Goal: Task Accomplishment & Management: Use online tool/utility

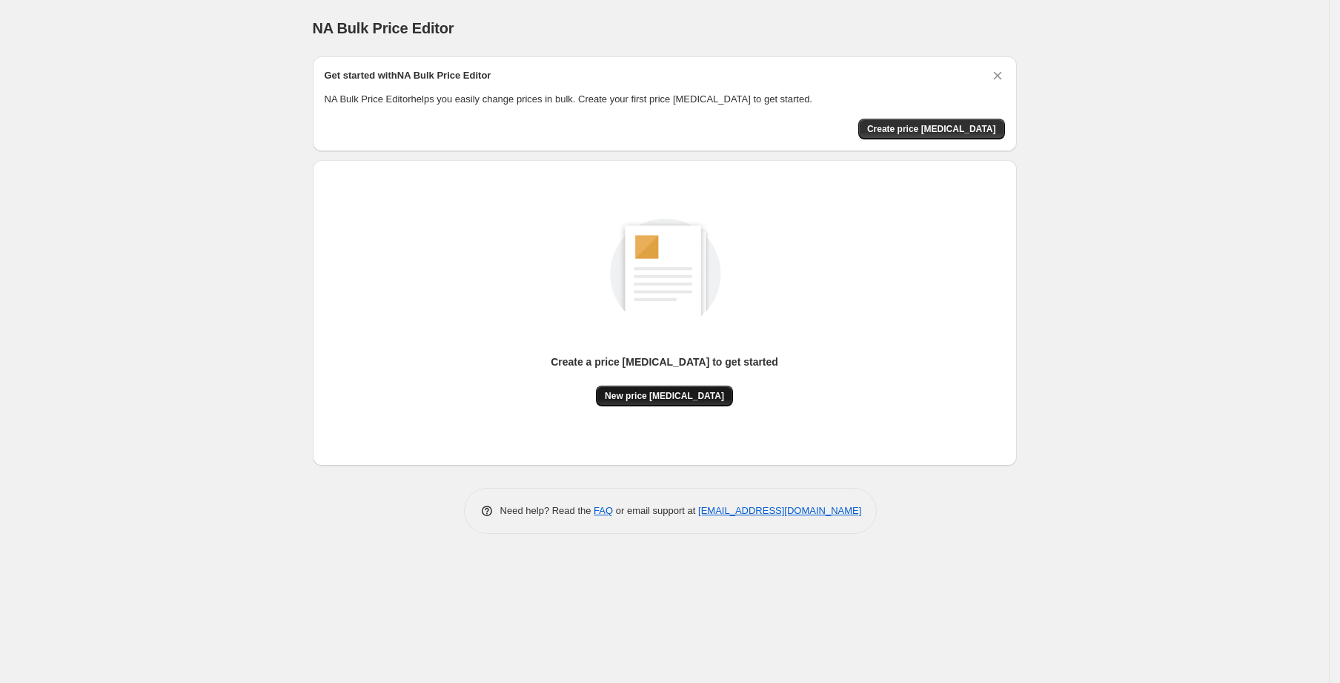
click at [637, 385] on button "New price [MEDICAL_DATA]" at bounding box center [664, 395] width 137 height 21
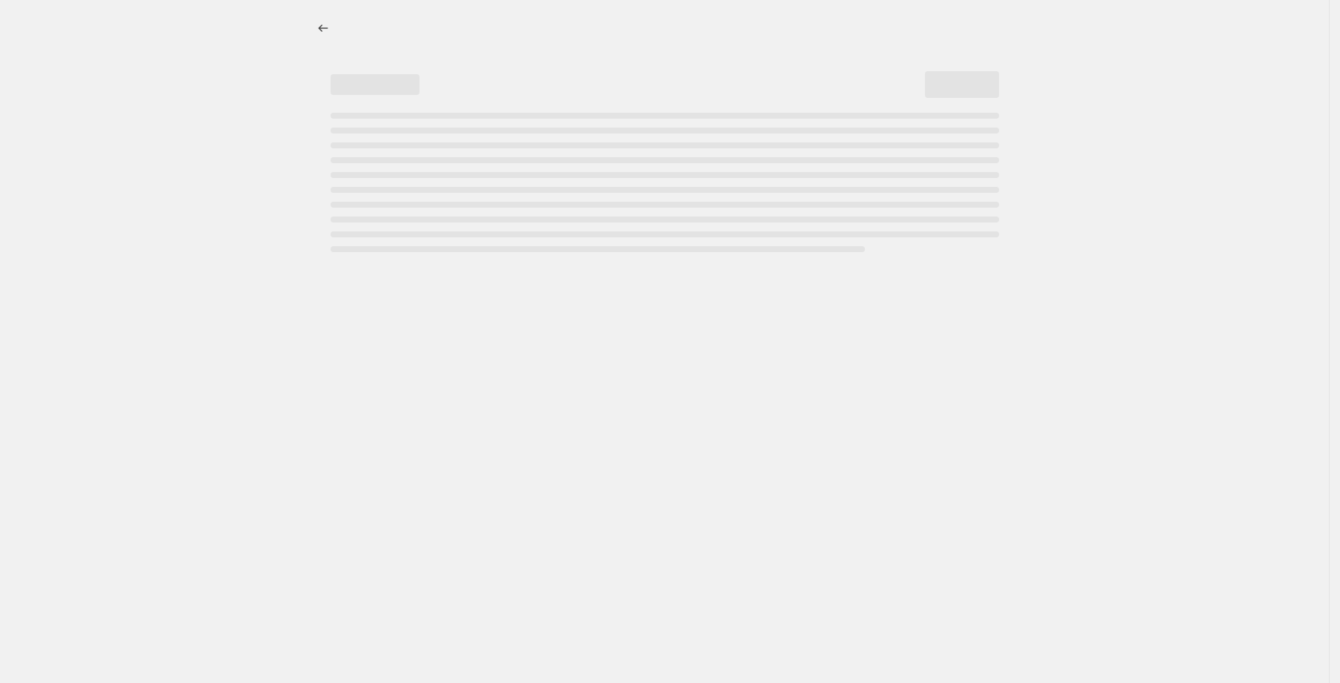
select select "percentage"
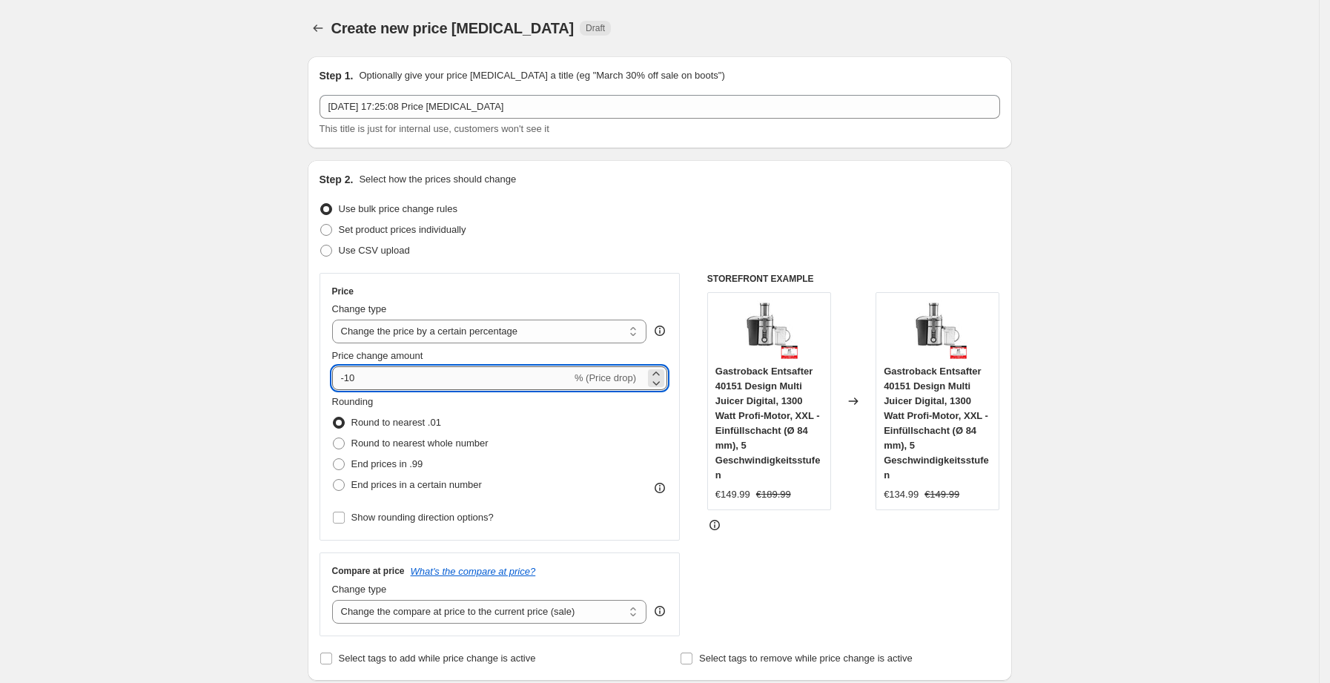
click at [441, 386] on input "-10" at bounding box center [451, 378] width 239 height 24
type input "-1"
type input "-30"
click at [445, 256] on div "Use CSV upload" at bounding box center [659, 250] width 680 height 21
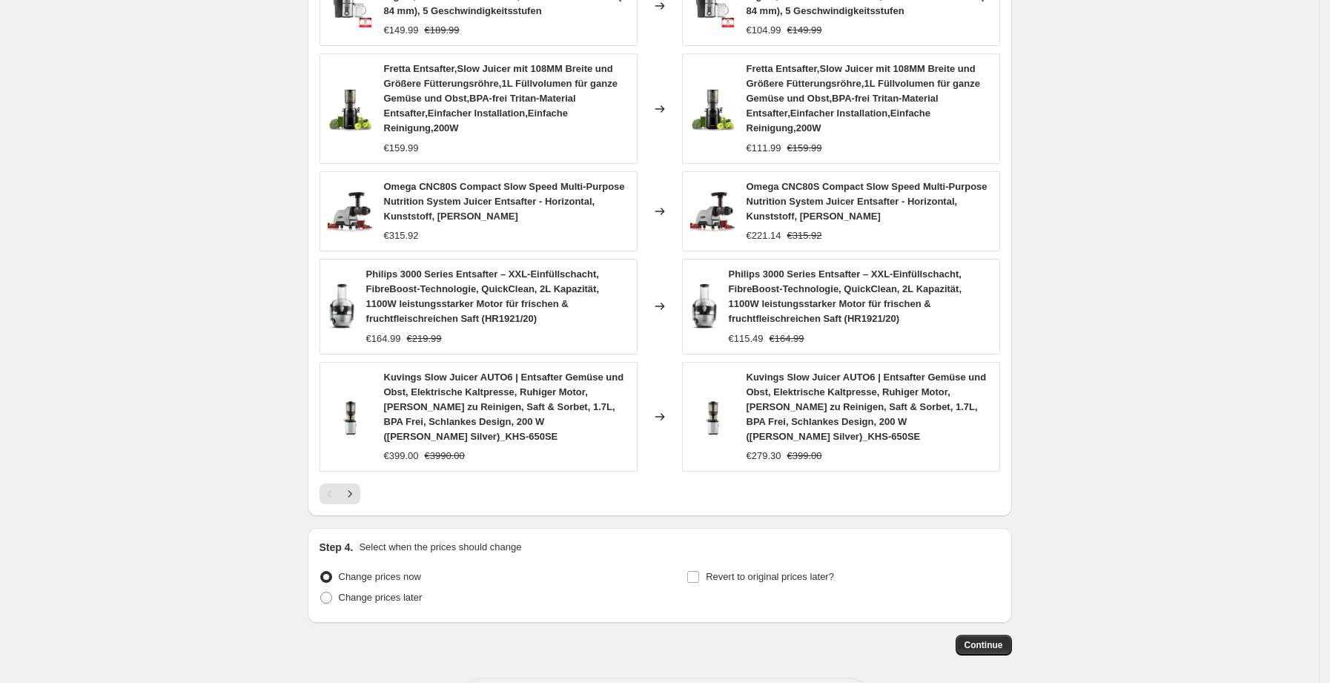
scroll to position [957, 0]
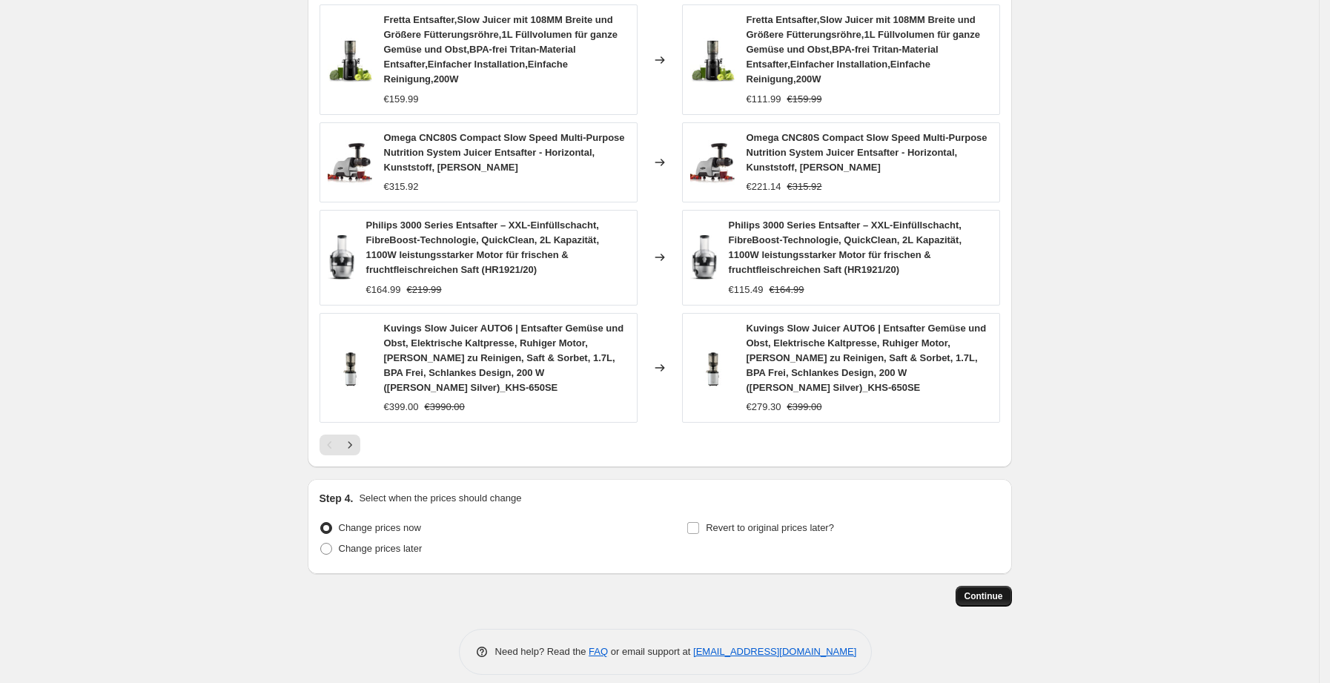
click at [969, 585] on button "Continue" at bounding box center [983, 595] width 56 height 21
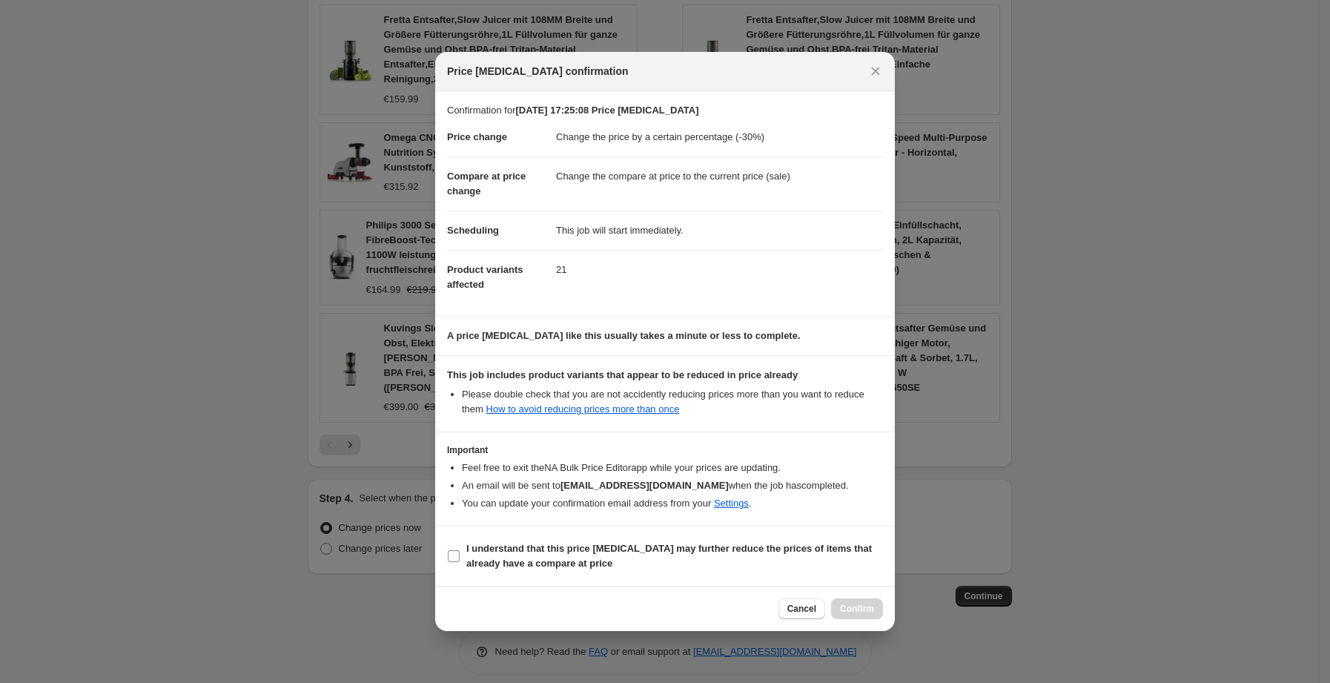
click at [646, 563] on span "I understand that this price [MEDICAL_DATA] may further reduce the prices of it…" at bounding box center [674, 556] width 417 height 30
click at [459, 562] on input "I understand that this price [MEDICAL_DATA] may further reduce the prices of it…" at bounding box center [454, 556] width 12 height 12
checkbox input "true"
click at [857, 607] on span "Confirm" at bounding box center [857, 609] width 34 height 12
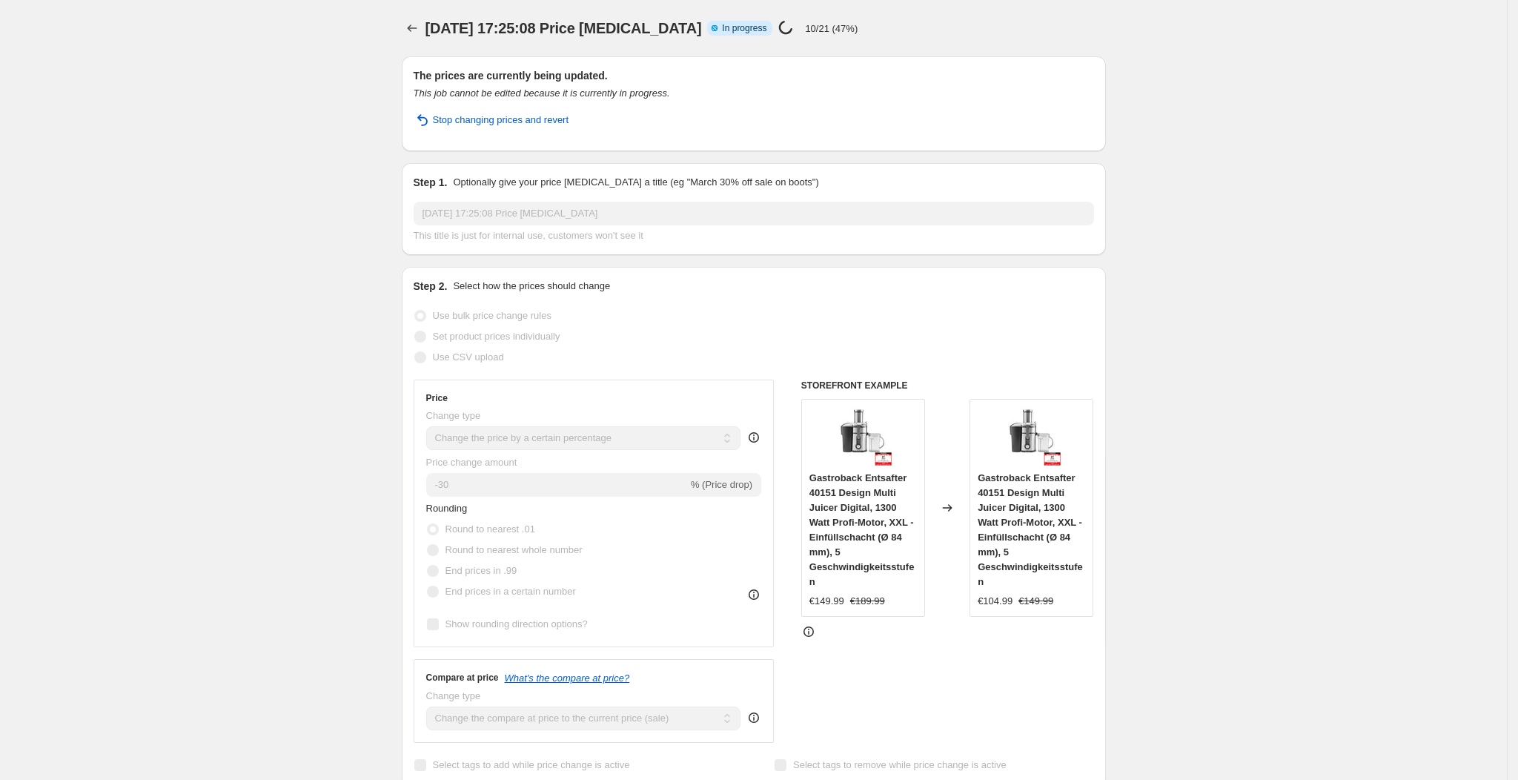
click at [652, 81] on h2 "The prices are currently being updated." at bounding box center [754, 75] width 680 height 15
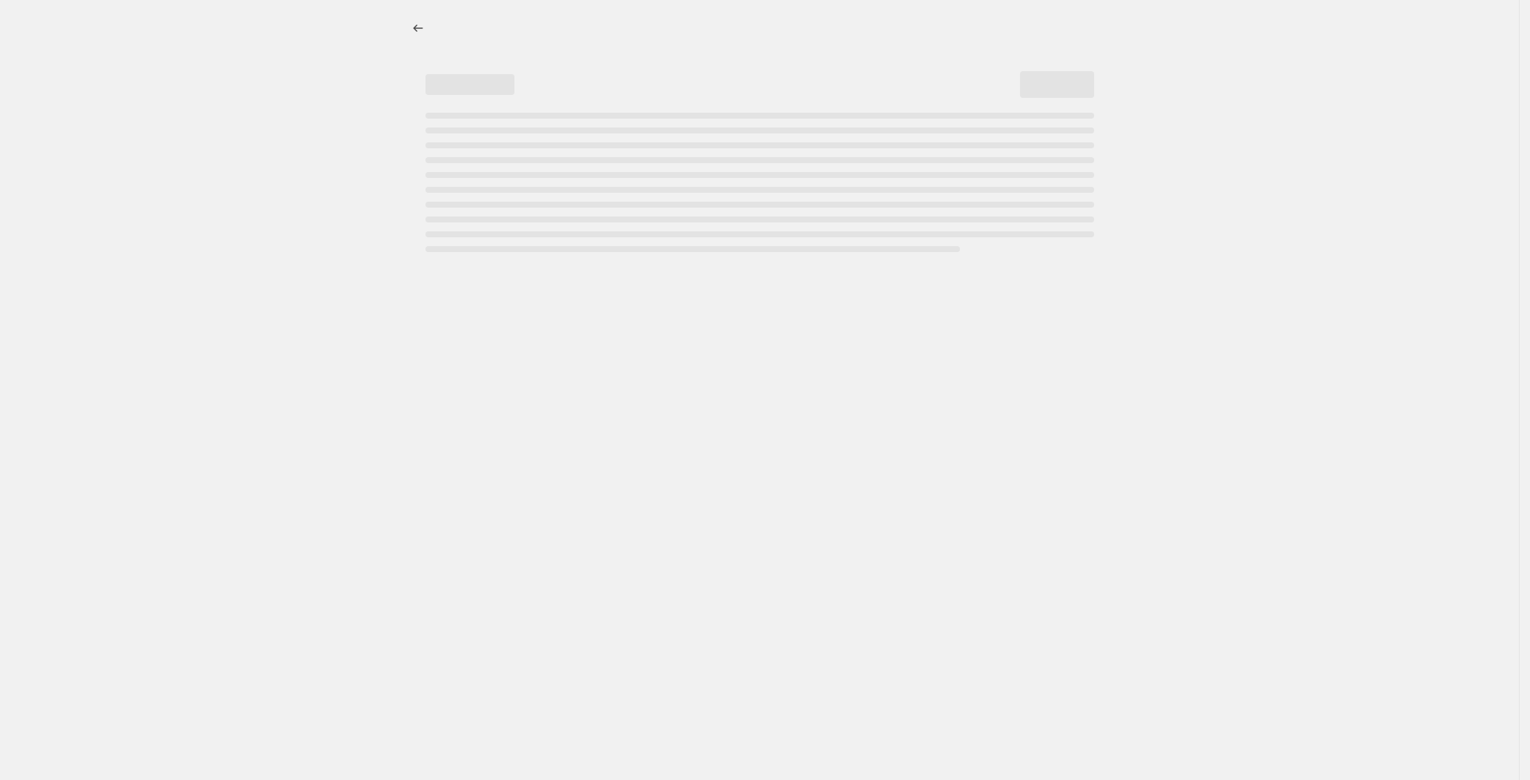
select select "percentage"
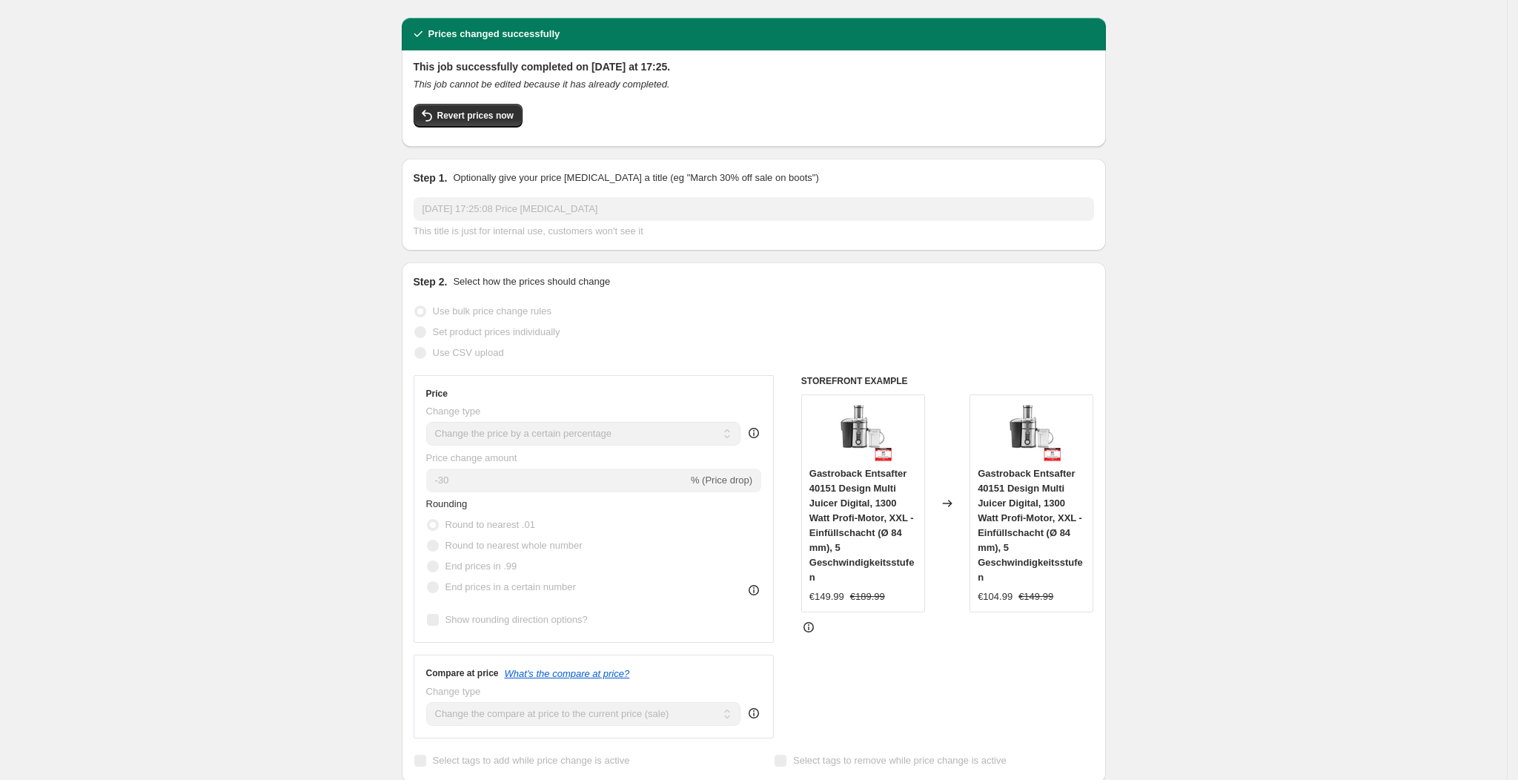
scroll to position [38, 0]
